Goal: Task Accomplishment & Management: Manage account settings

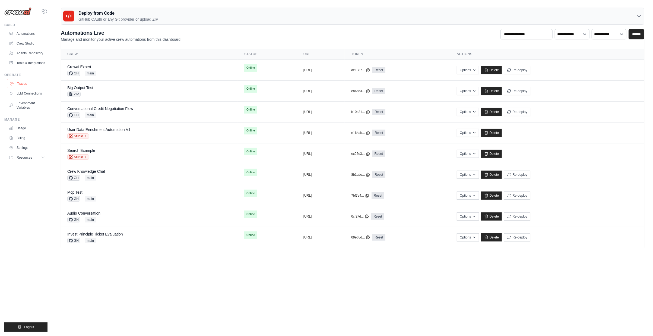
click at [32, 84] on link "Traces" at bounding box center [27, 83] width 41 height 9
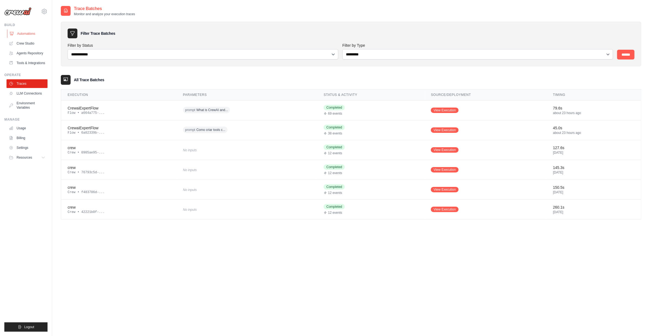
click at [33, 32] on link "Automations" at bounding box center [27, 33] width 41 height 9
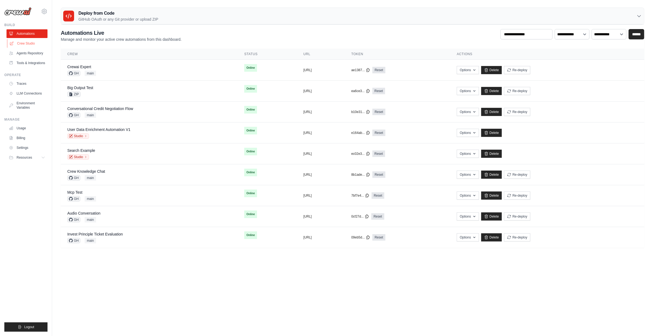
click at [21, 42] on link "Crew Studio" at bounding box center [27, 43] width 41 height 9
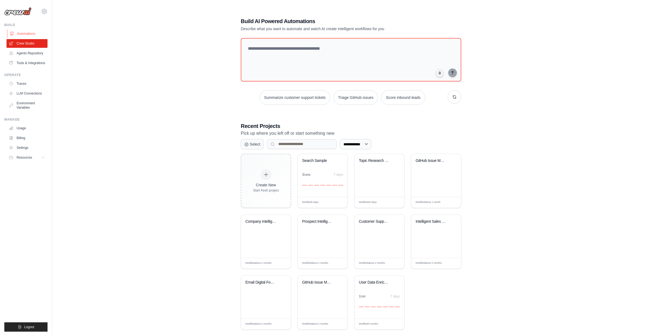
click at [29, 34] on link "Automations" at bounding box center [27, 33] width 41 height 9
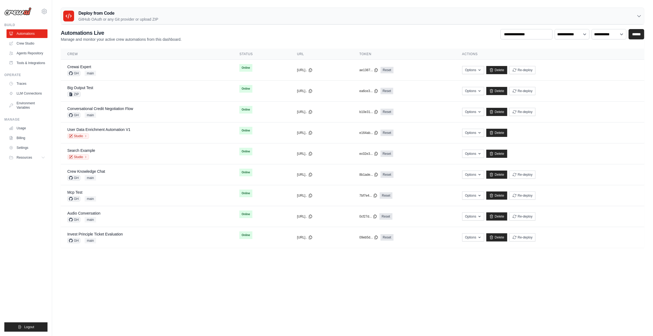
click at [45, 12] on icon at bounding box center [44, 11] width 7 height 7
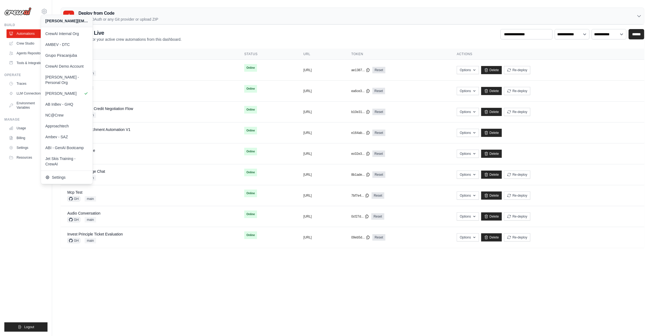
click at [19, 232] on ul "Build Automations Crew Studio Agents Repository Tools & Integrations" at bounding box center [25, 177] width 43 height 309
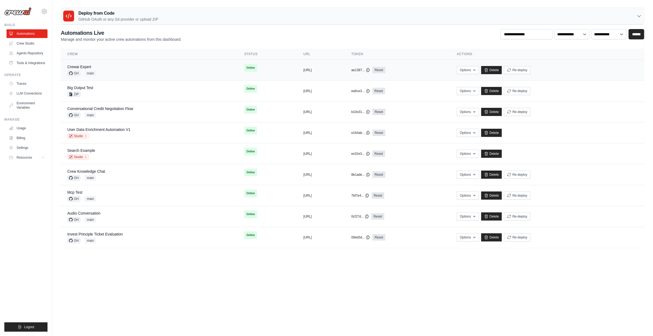
click at [153, 64] on div "Crewai Expert GH main" at bounding box center [149, 70] width 164 height 12
click at [83, 65] on link "Crewai Expert" at bounding box center [79, 67] width 24 height 4
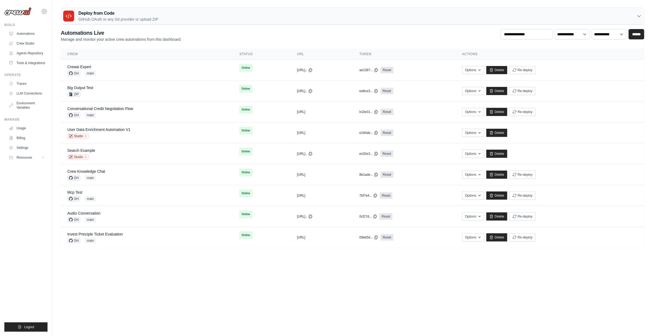
click at [46, 10] on icon at bounding box center [44, 11] width 7 height 7
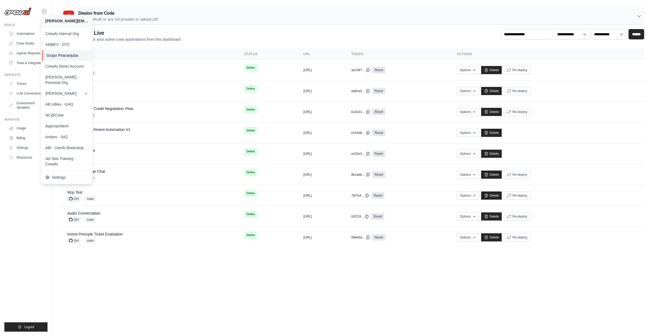
click at [75, 58] on link "Grupo Piracanjuba" at bounding box center [68, 55] width 52 height 11
click at [34, 193] on ul "Build Automations Crew Studio Agents Repository Tools & Integrations" at bounding box center [25, 177] width 43 height 309
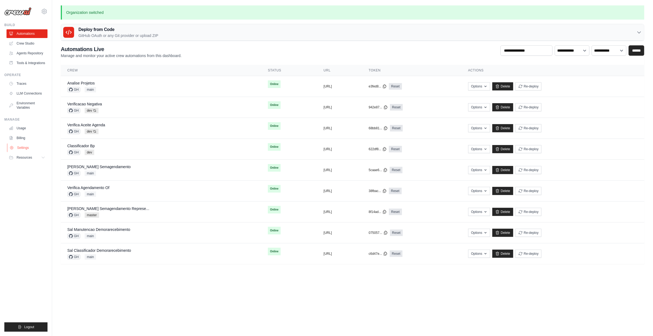
click at [27, 147] on link "Settings" at bounding box center [27, 147] width 41 height 9
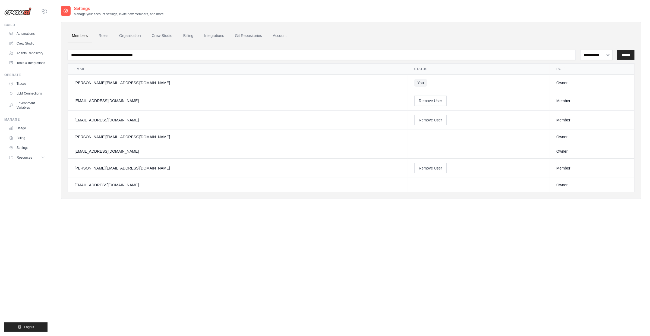
click at [97, 99] on div "[EMAIL_ADDRESS][DOMAIN_NAME]" at bounding box center [237, 100] width 327 height 5
click at [97, 99] on div "evandro.filho@piracanjuba.com.br" at bounding box center [237, 100] width 327 height 5
copy tr "evandro.filho@piracanjuba.com.br"
click at [234, 256] on div "**********" at bounding box center [351, 173] width 581 height 336
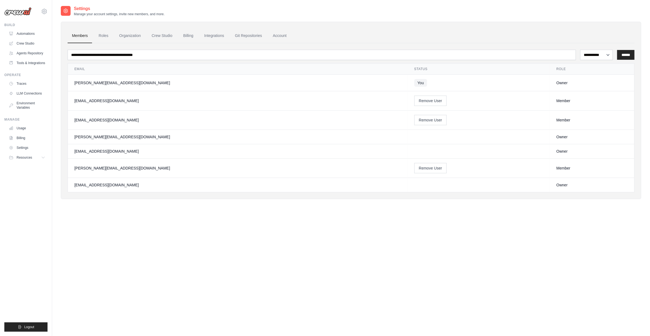
click at [81, 122] on div "icaro.boas@piracanjuba.com.br" at bounding box center [237, 119] width 327 height 5
copy tr "icaro.boas@piracanjuba.com.br"
click at [82, 137] on div "izaias.gomes@piracanjuba.com.br" at bounding box center [237, 136] width 327 height 5
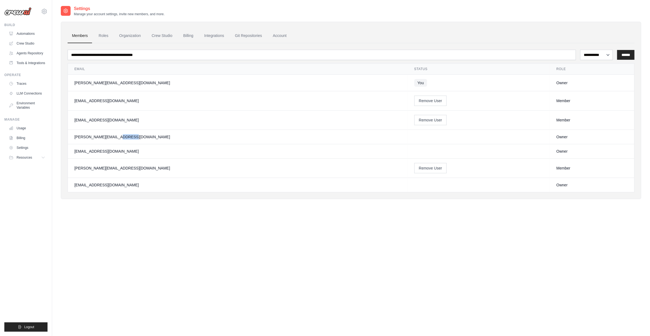
click at [82, 137] on div "izaias.gomes@piracanjuba.com.br" at bounding box center [237, 136] width 327 height 5
copy tr "izaias.gomes@piracanjuba.com.br"
click at [78, 150] on div "kayky.fsoares@piracanjuba.com.br" at bounding box center [237, 151] width 327 height 5
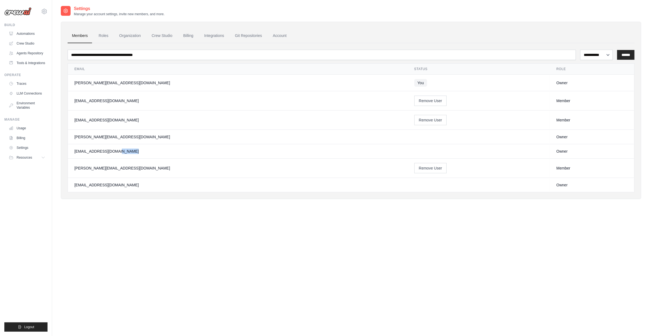
click at [78, 150] on div "kayky.fsoares@piracanjuba.com.br" at bounding box center [237, 151] width 327 height 5
copy tr "kayky.fsoares@piracanjuba.com.br"
click at [79, 168] on div "samuel.felipe@piracanjuba.com.br" at bounding box center [237, 167] width 327 height 5
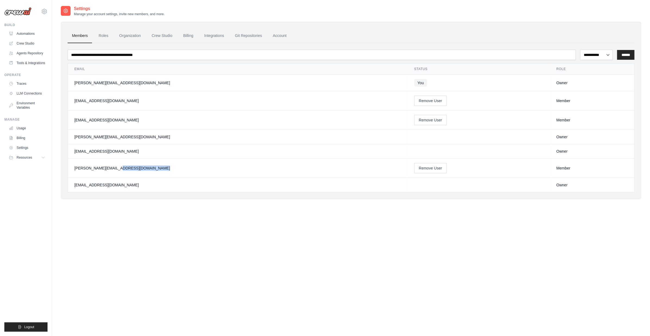
copy tr "samuel.felipe@piracanjuba.com.br"
click at [80, 187] on td "tiago.souza@piracanjuba.com.br" at bounding box center [238, 185] width 340 height 14
click at [80, 185] on div "tiago.souza@piracanjuba.com.br" at bounding box center [237, 184] width 327 height 5
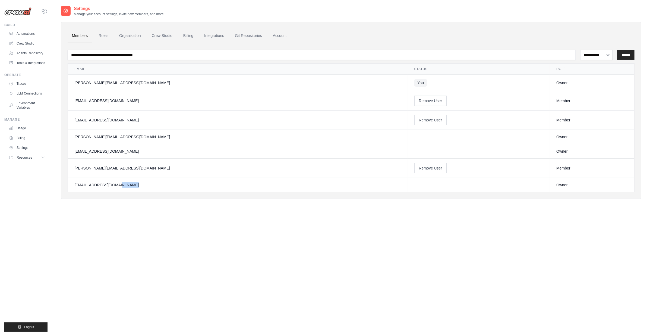
click at [80, 185] on div "tiago.souza@piracanjuba.com.br" at bounding box center [237, 184] width 327 height 5
copy tr "tiago.souza@piracanjuba.com.br"
click at [147, 238] on div "**********" at bounding box center [351, 173] width 581 height 336
click at [414, 268] on div "**********" at bounding box center [351, 173] width 581 height 336
click at [81, 98] on div "evandro.filho@piracanjuba.com.br" at bounding box center [237, 100] width 327 height 5
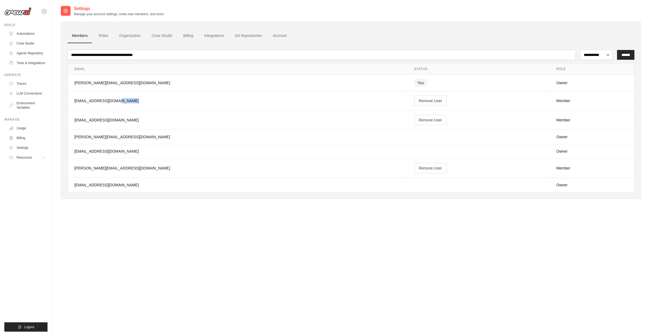
click at [81, 98] on div "evandro.filho@piracanjuba.com.br" at bounding box center [237, 100] width 327 height 5
copy tr "evandro.filho@piracanjuba.com.br"
click at [99, 119] on div "icaro.boas@piracanjuba.com.br" at bounding box center [237, 119] width 327 height 5
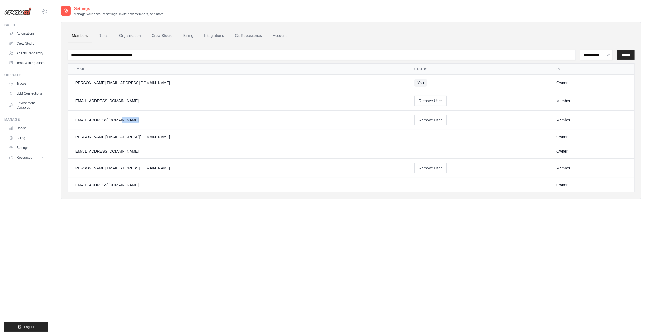
click at [99, 119] on div "icaro.boas@piracanjuba.com.br" at bounding box center [237, 119] width 327 height 5
copy tr "icaro.boas@piracanjuba.com.br"
click at [103, 134] on div "izaias.gomes@piracanjuba.com.br" at bounding box center [237, 136] width 327 height 5
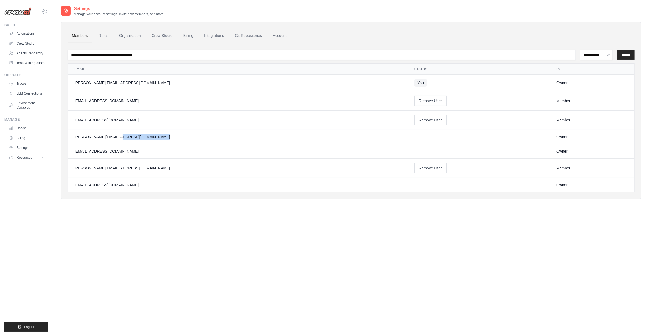
copy tr "izaias.gomes@piracanjuba.com.br"
click at [107, 151] on div "kayky.fsoares@piracanjuba.com.br" at bounding box center [237, 151] width 327 height 5
copy tr "kayky.fsoares@piracanjuba.com.br"
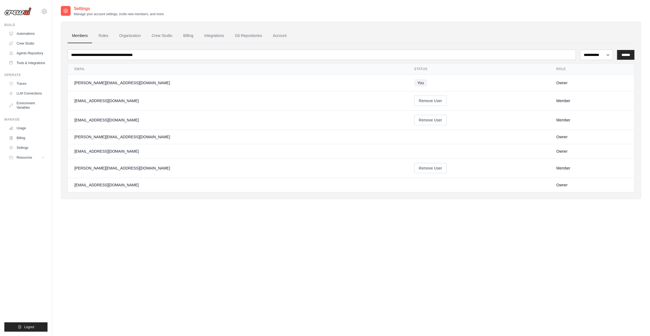
click at [112, 166] on div "samuel.felipe@piracanjuba.com.br" at bounding box center [237, 167] width 327 height 5
click at [110, 184] on div "tiago.souza@piracanjuba.com.br" at bounding box center [237, 184] width 327 height 5
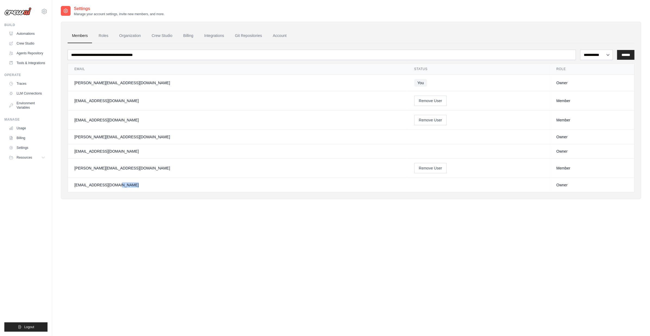
click at [110, 184] on div "tiago.souza@piracanjuba.com.br" at bounding box center [237, 184] width 327 height 5
